Goal: Task Accomplishment & Management: Use online tool/utility

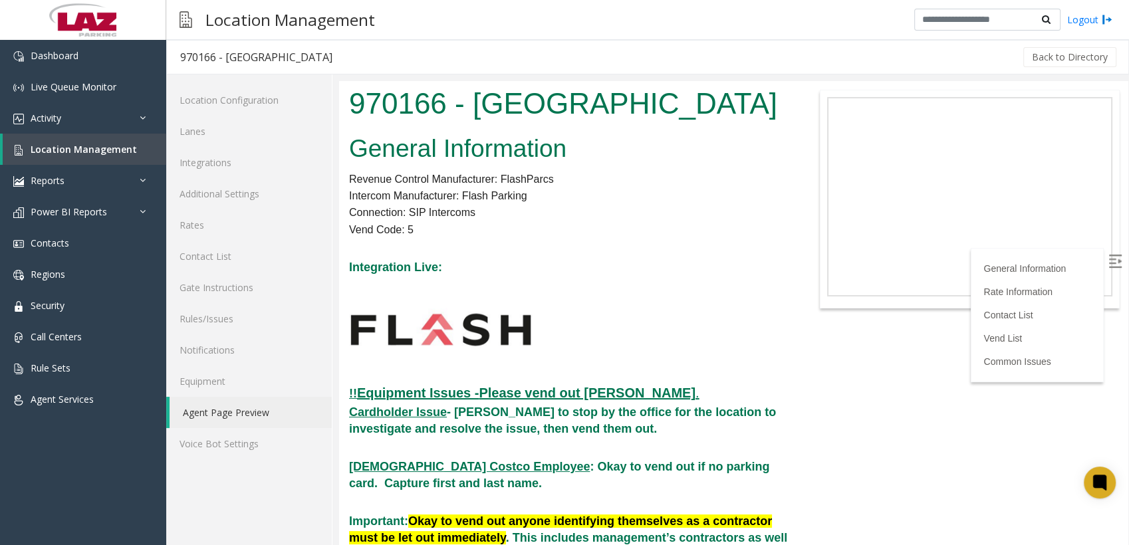
scroll to position [2316, 0]
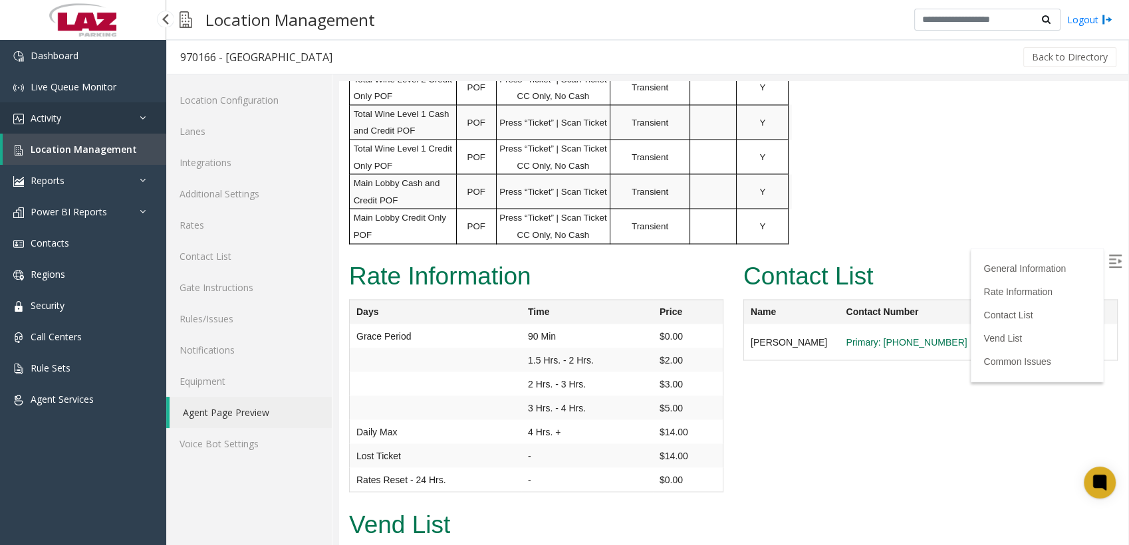
click at [37, 114] on span "Activity" at bounding box center [46, 118] width 31 height 13
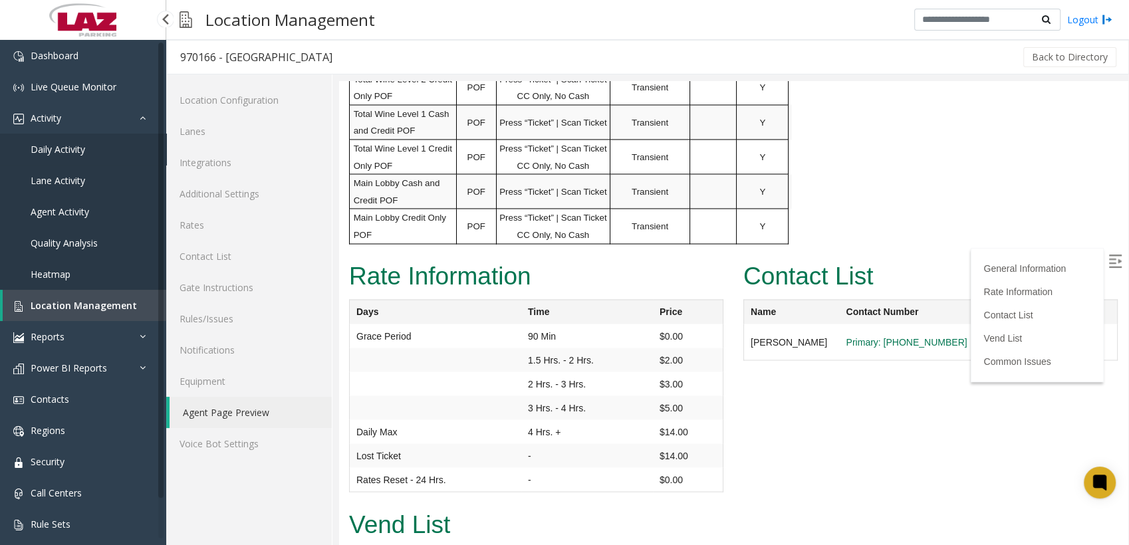
click at [56, 143] on span "Daily Activity" at bounding box center [58, 149] width 54 height 13
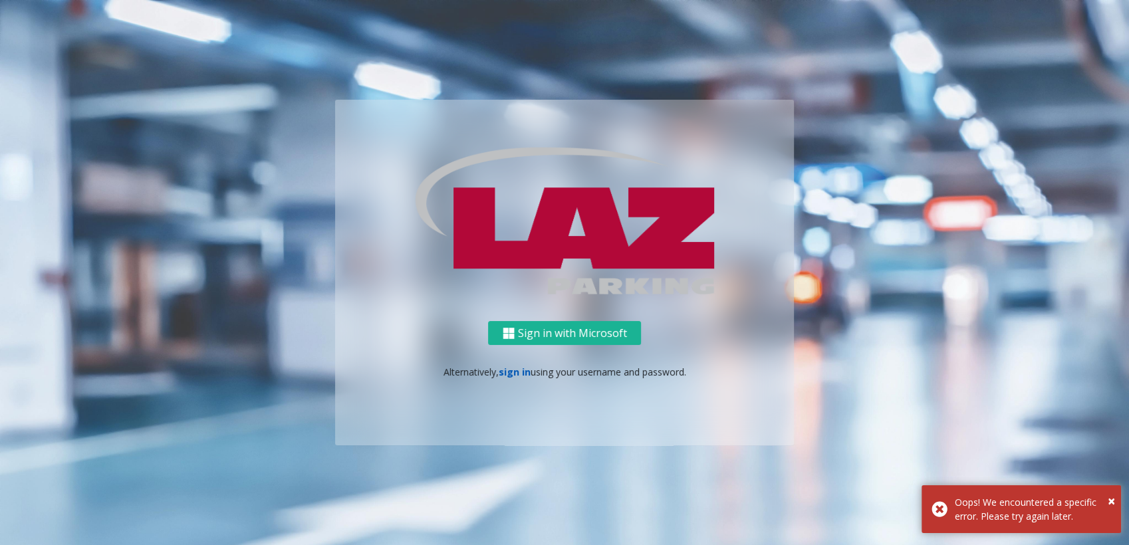
click at [508, 374] on link "sign in" at bounding box center [514, 372] width 32 height 13
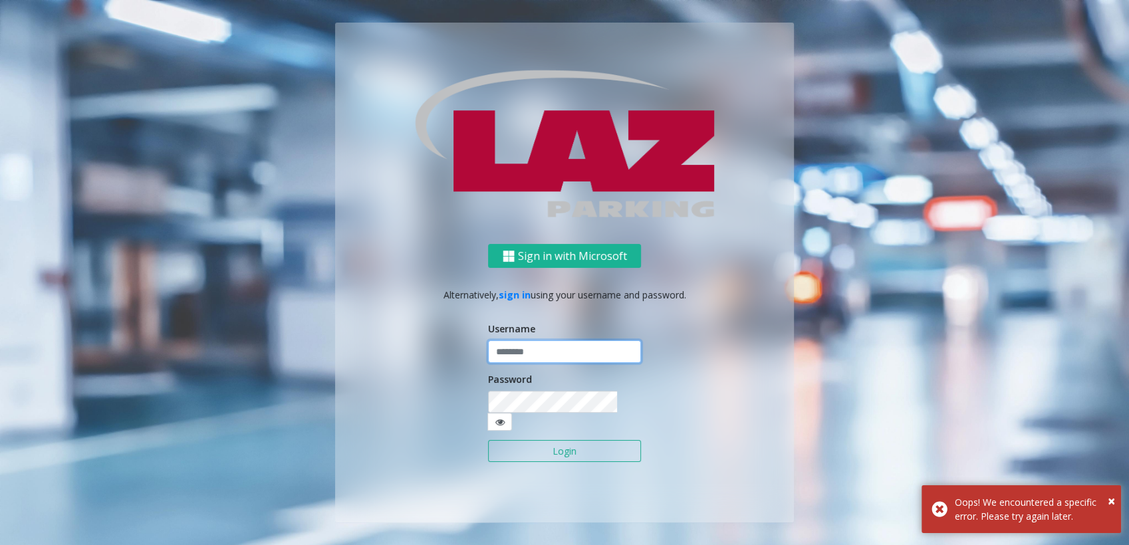
type input "******"
click at [548, 440] on button "Login" at bounding box center [564, 451] width 153 height 23
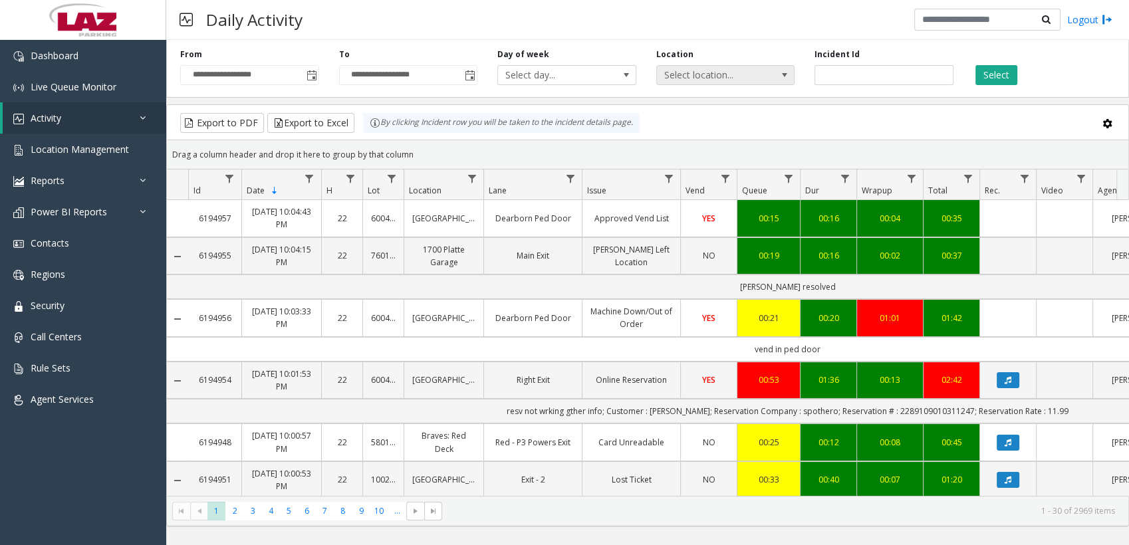
click at [766, 82] on span "Select location..." at bounding box center [725, 75] width 139 height 20
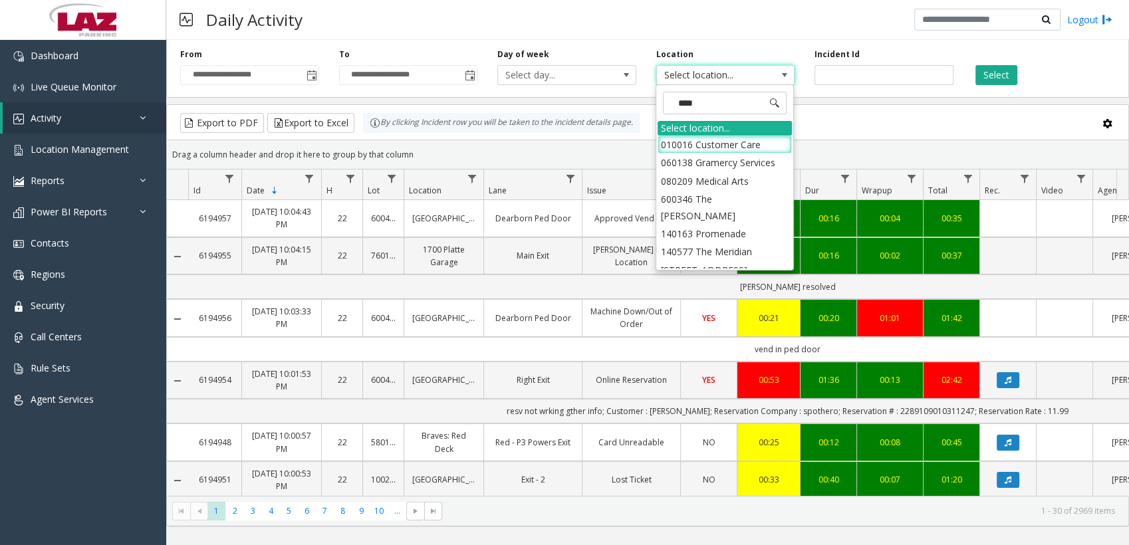
type input "*****"
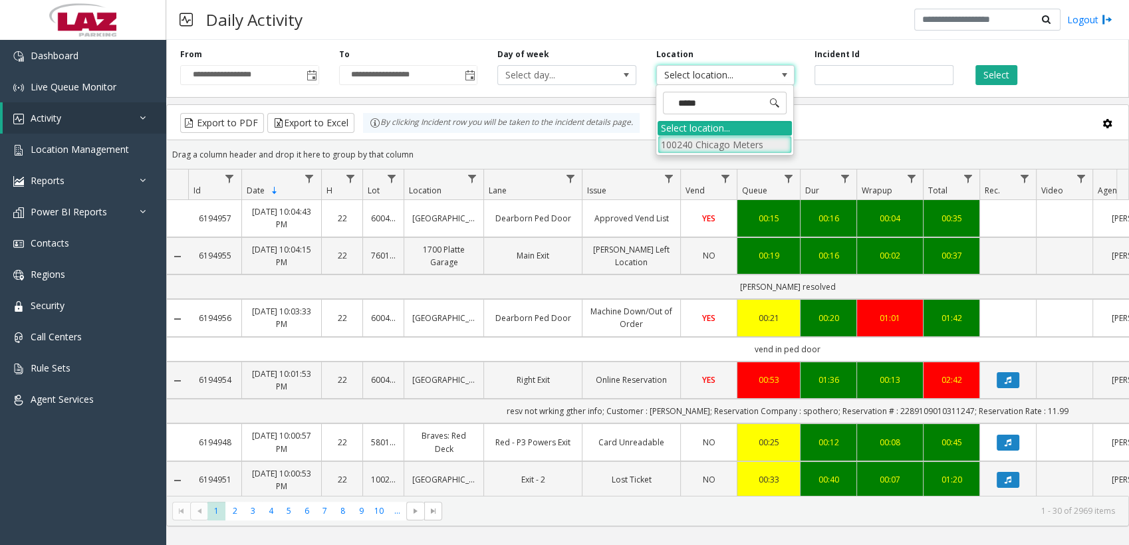
click at [672, 147] on li "100240 Chicago Meters" at bounding box center [724, 145] width 134 height 18
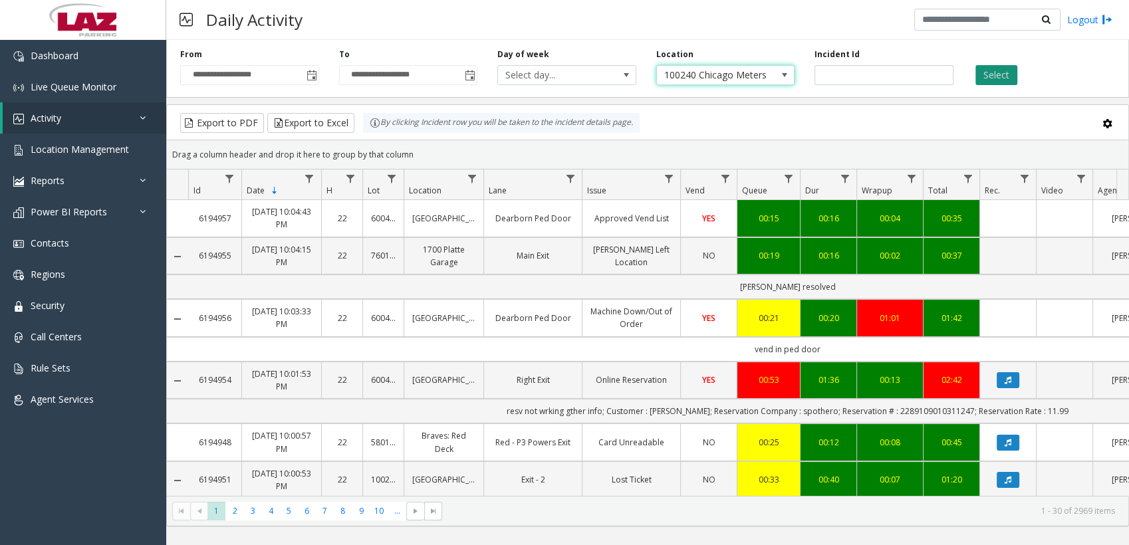
click at [1002, 68] on button "Select" at bounding box center [996, 75] width 42 height 20
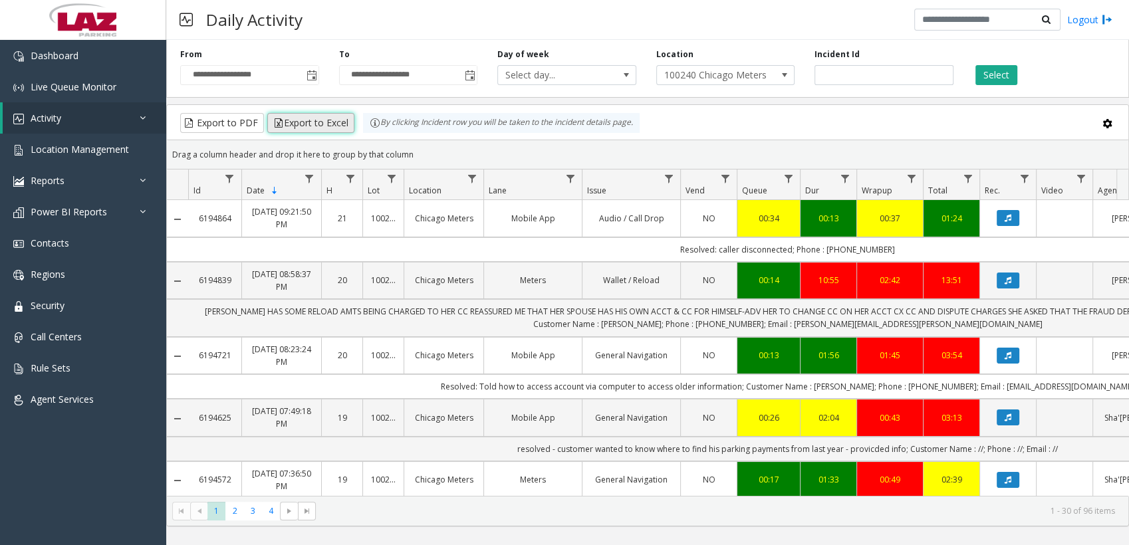
click at [296, 122] on button "Export to Excel" at bounding box center [310, 123] width 87 height 20
